Goal: Navigation & Orientation: Find specific page/section

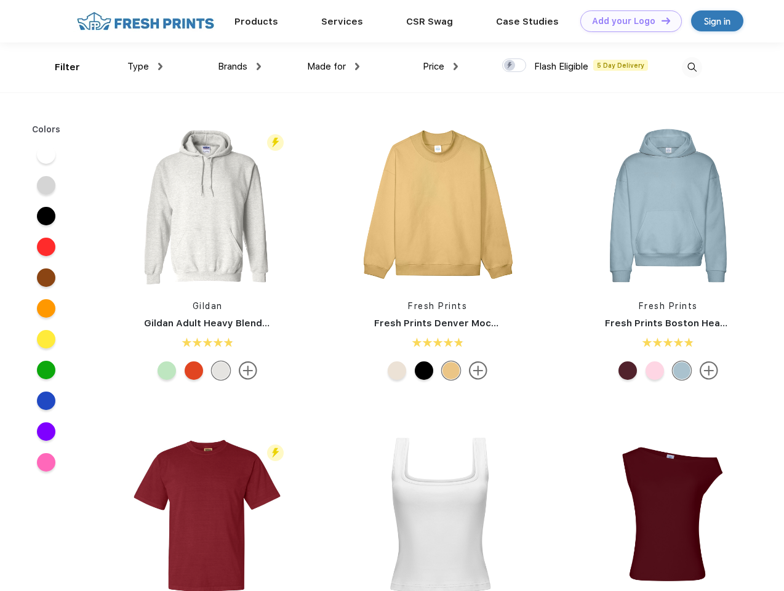
click at [627, 21] on link "Add your Logo Design Tool" at bounding box center [632, 21] width 102 height 22
click at [0, 0] on div "Design Tool" at bounding box center [0, 0] width 0 height 0
click at [661, 20] on link "Add your Logo Design Tool" at bounding box center [632, 21] width 102 height 22
click at [59, 67] on div "Filter" at bounding box center [67, 67] width 25 height 14
click at [145, 67] on span "Type" at bounding box center [138, 66] width 22 height 11
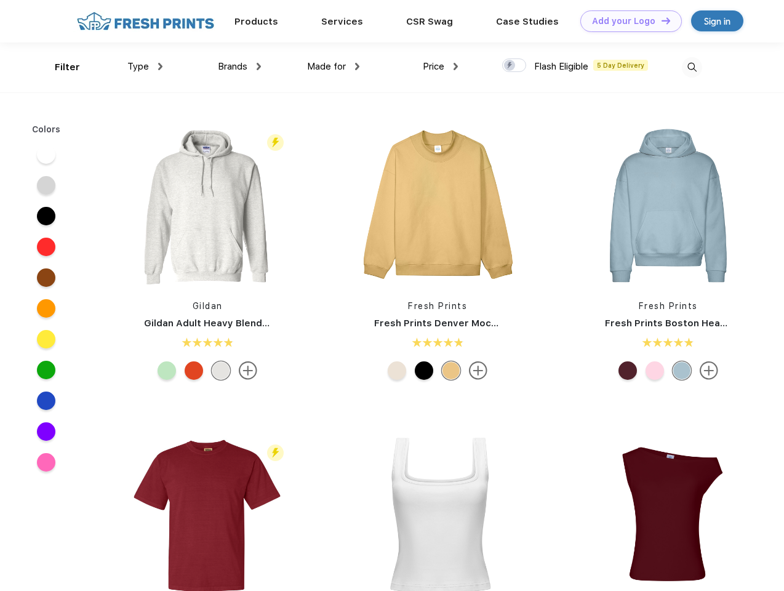
click at [240, 67] on span "Brands" at bounding box center [233, 66] width 30 height 11
click at [334, 67] on span "Made for" at bounding box center [326, 66] width 39 height 11
click at [441, 67] on span "Price" at bounding box center [434, 66] width 22 height 11
click at [515, 66] on div at bounding box center [514, 65] width 24 height 14
click at [510, 66] on input "checkbox" at bounding box center [506, 62] width 8 height 8
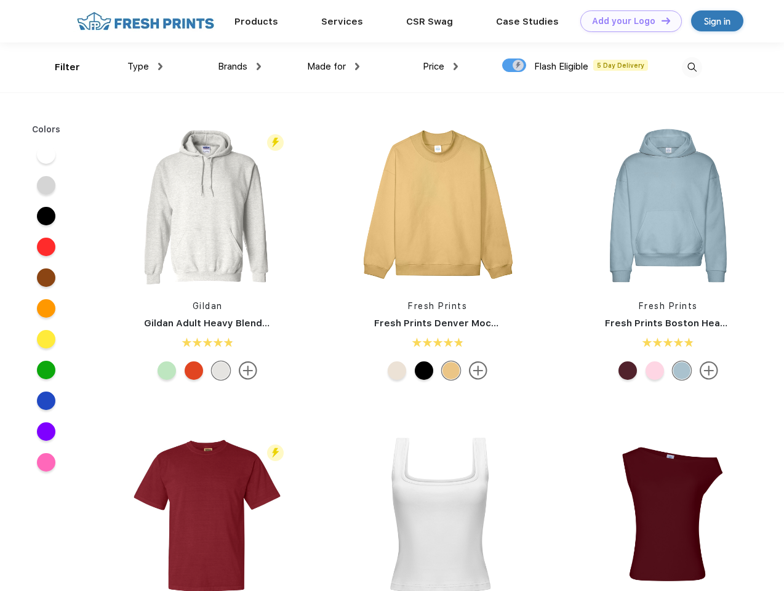
click at [692, 67] on img at bounding box center [692, 67] width 20 height 20
